Goal: Communication & Community: Ask a question

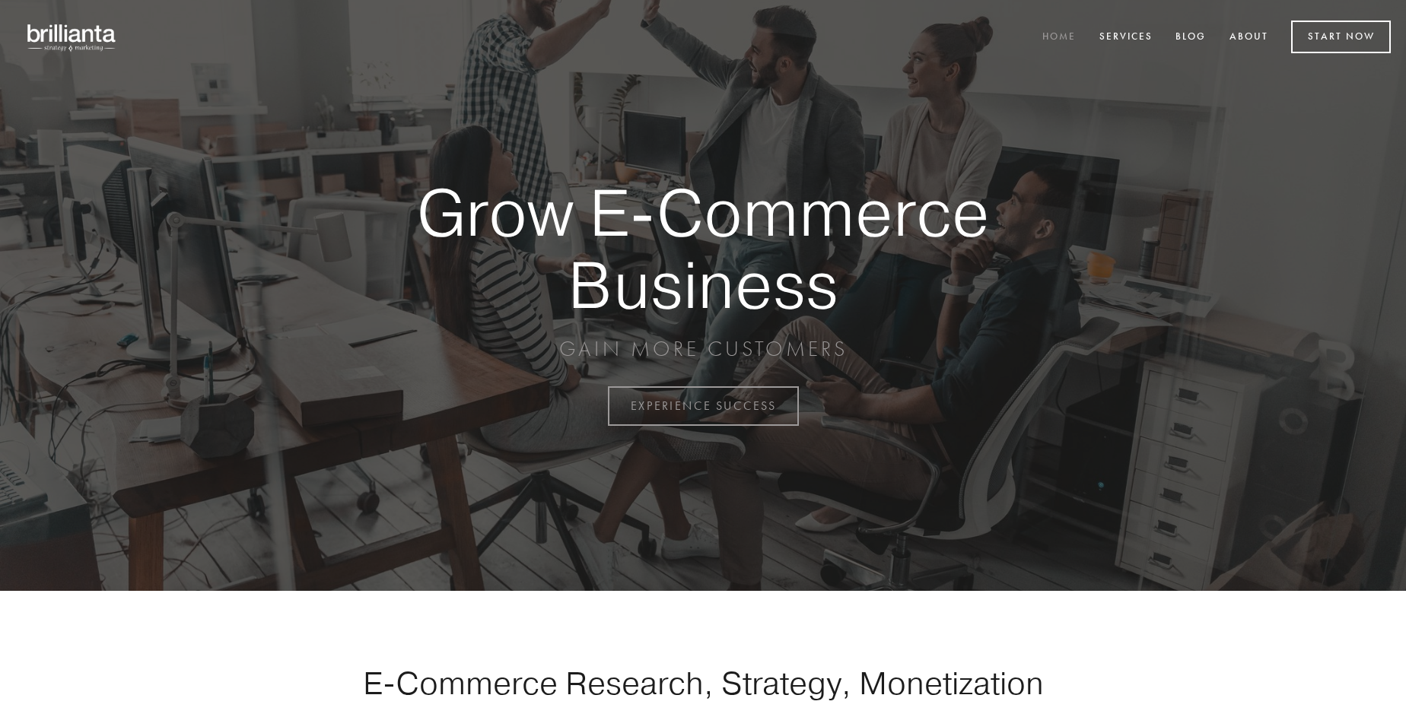
scroll to position [3988, 0]
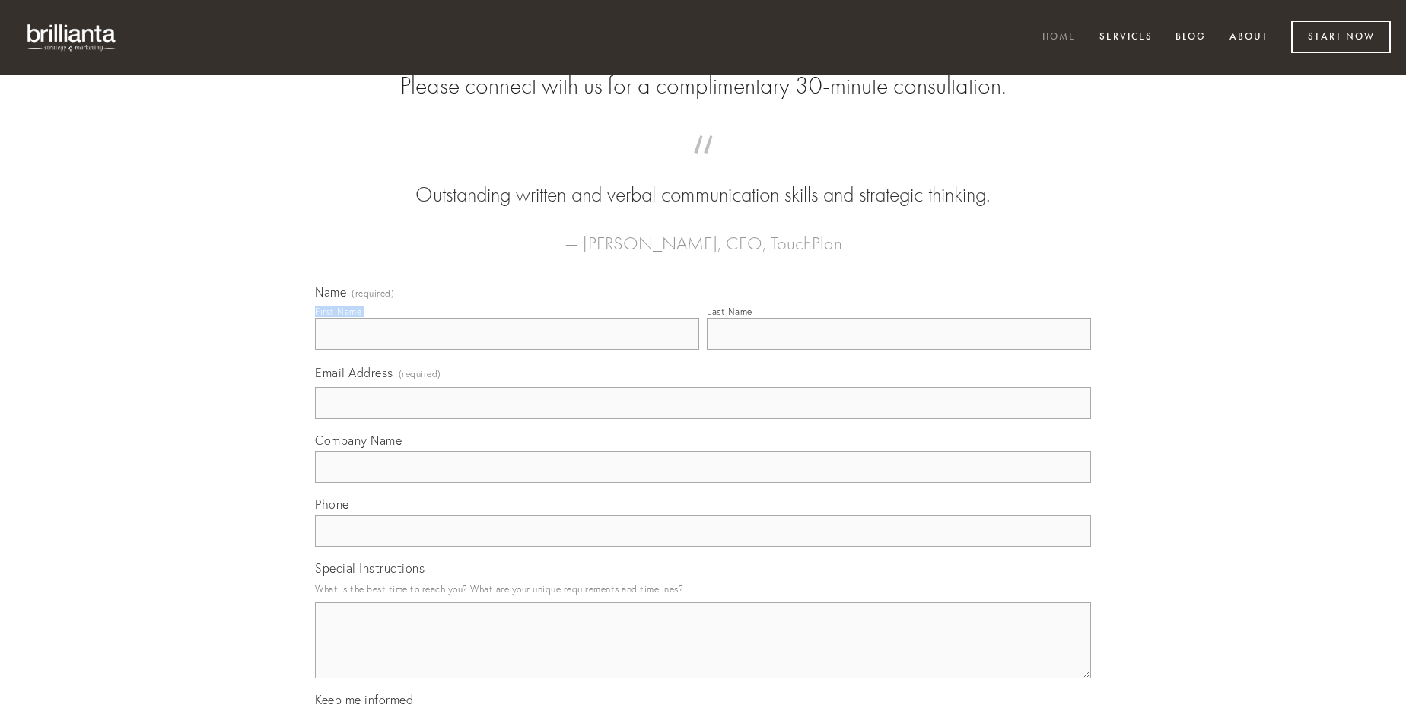
type input "[PERSON_NAME]"
click at [898, 350] on input "Last Name" at bounding box center [899, 334] width 384 height 32
type input "[PERSON_NAME]"
click at [703, 419] on input "Email Address (required)" at bounding box center [703, 403] width 776 height 32
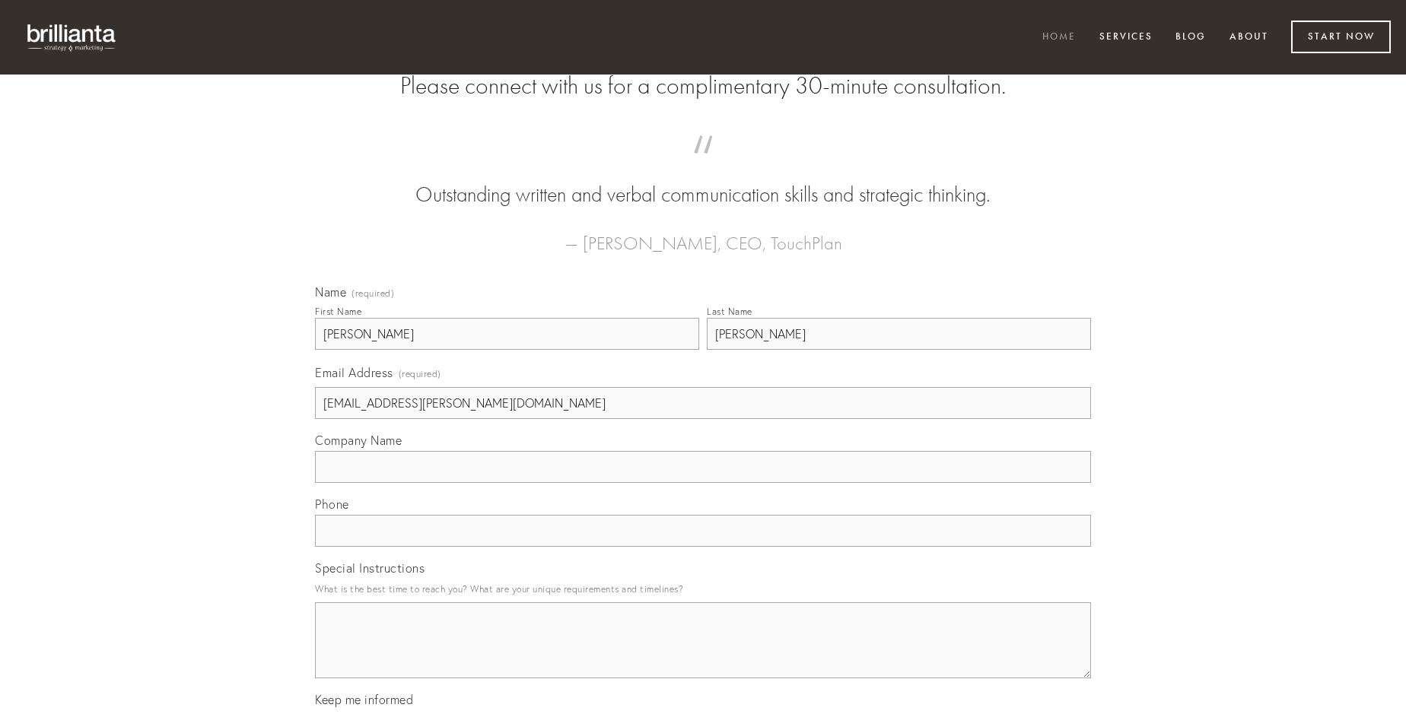
type input "[EMAIL_ADDRESS][PERSON_NAME][DOMAIN_NAME]"
click at [703, 483] on input "Company Name" at bounding box center [703, 467] width 776 height 32
type input "utpote"
click at [703, 547] on input "text" at bounding box center [703, 531] width 776 height 32
click at [703, 654] on textarea "Special Instructions" at bounding box center [703, 640] width 776 height 76
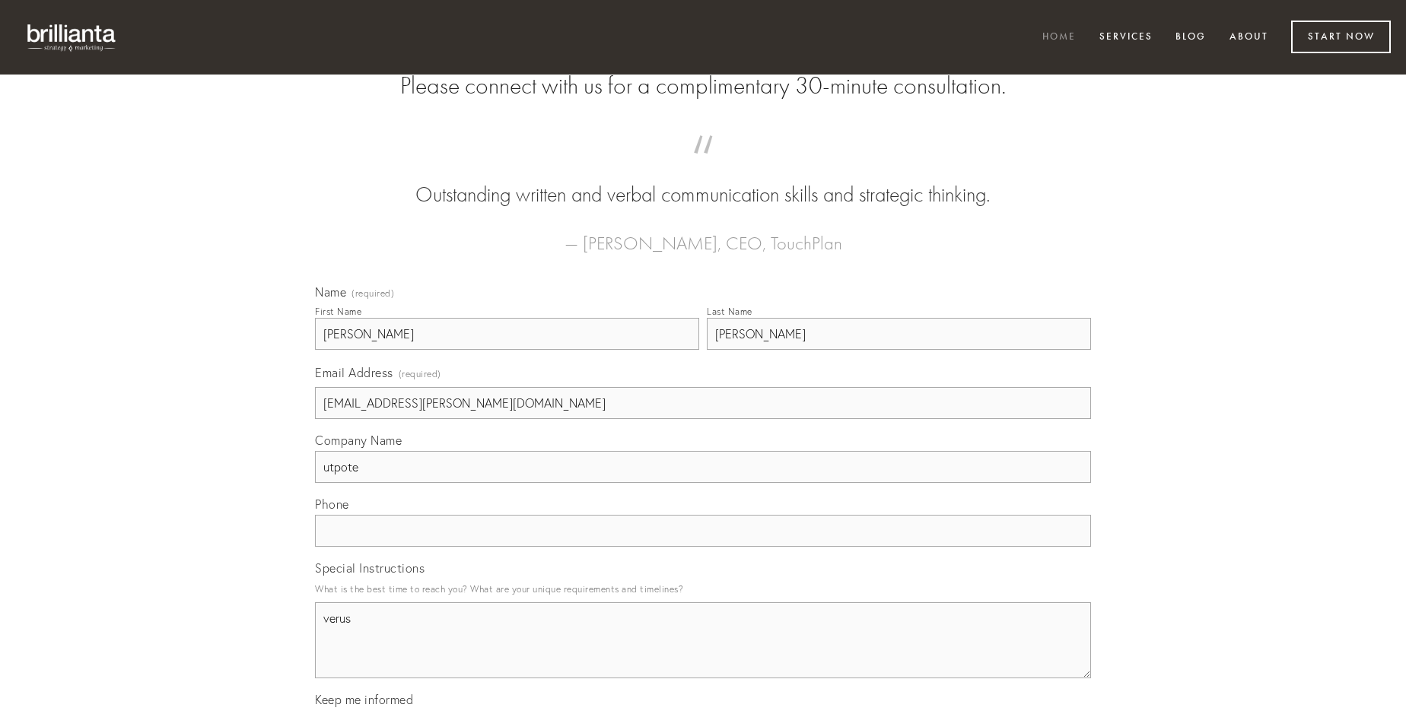
type textarea "verus"
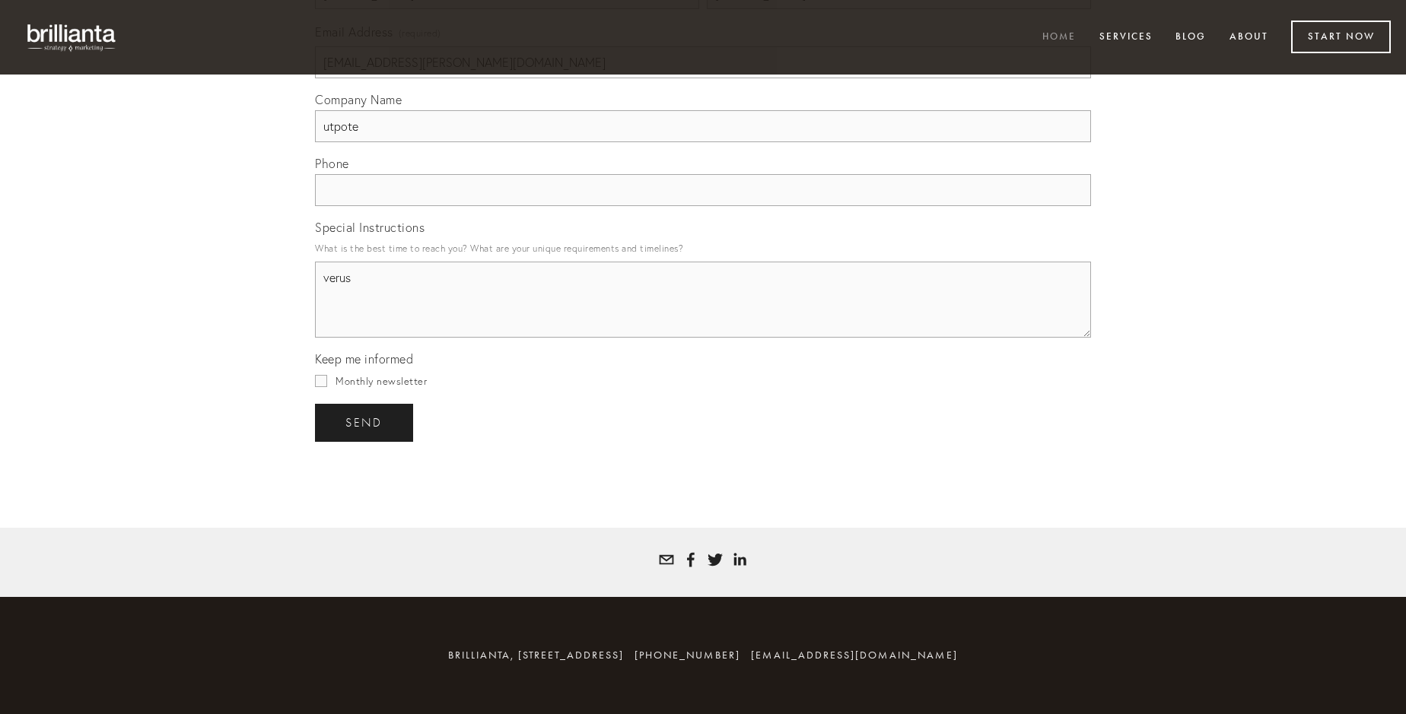
click at [365, 422] on span "send" at bounding box center [363, 423] width 37 height 14
